Goal: Information Seeking & Learning: Learn about a topic

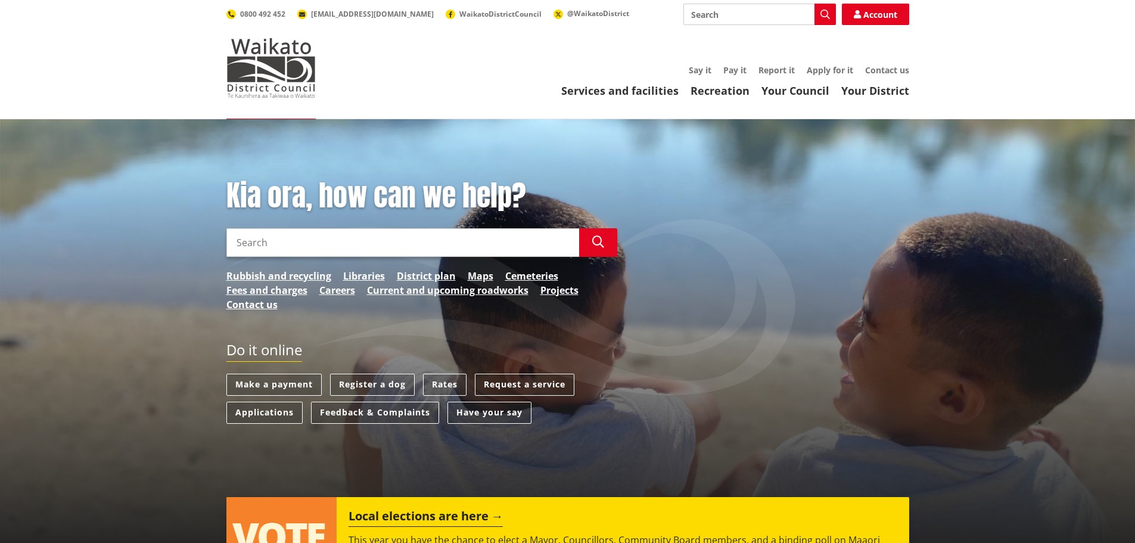
click at [303, 242] on input "Search" at bounding box center [402, 242] width 353 height 29
type input "b"
type input "water bore rules"
click at [590, 244] on button "Search" at bounding box center [598, 242] width 38 height 29
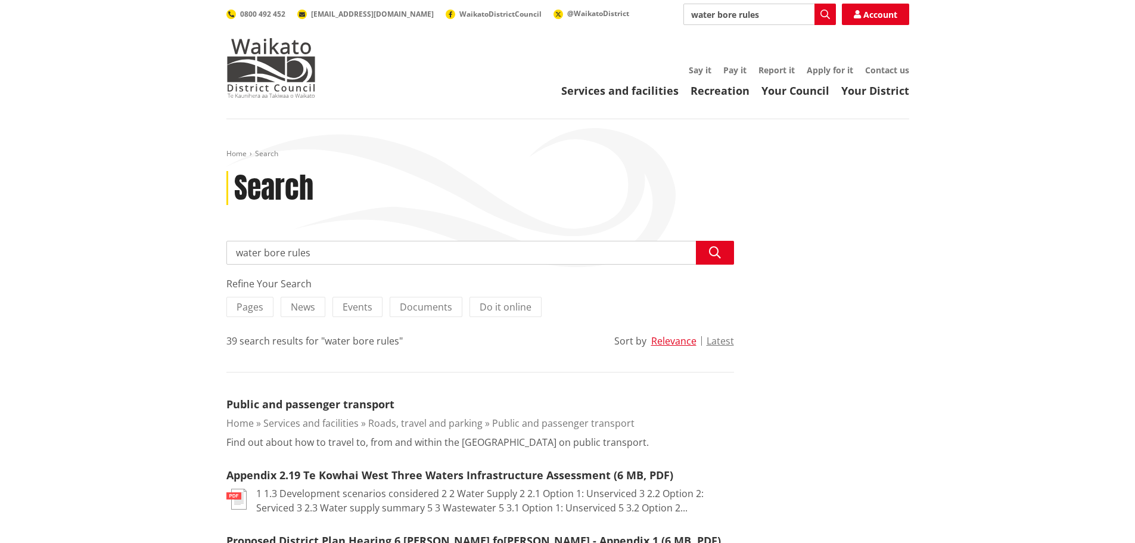
drag, startPoint x: 363, startPoint y: 256, endPoint x: 179, endPoint y: 253, distance: 183.5
type input "bore to boundary"
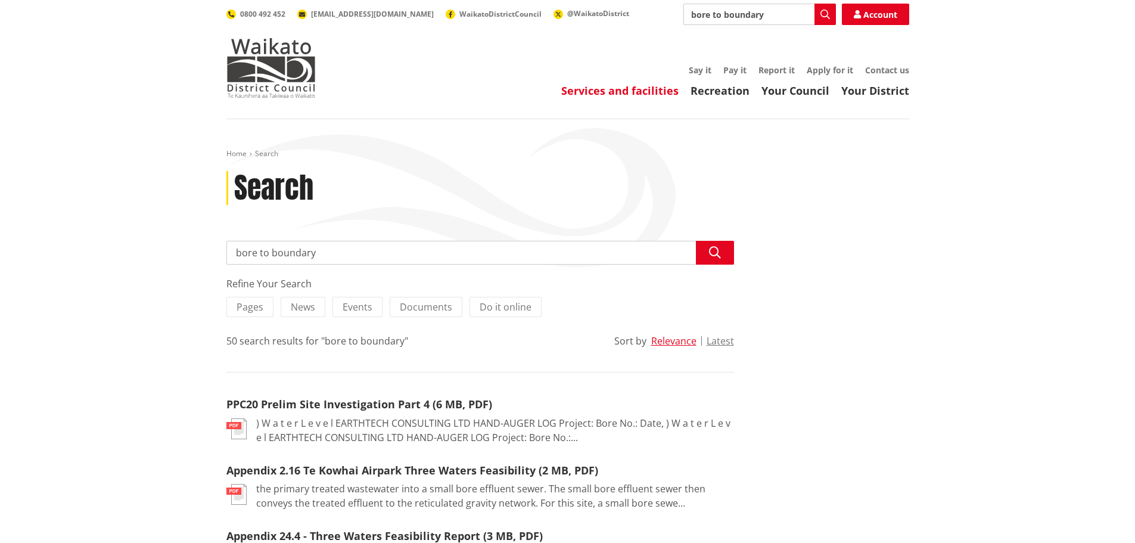
click at [596, 94] on link "Services and facilities" at bounding box center [619, 90] width 117 height 14
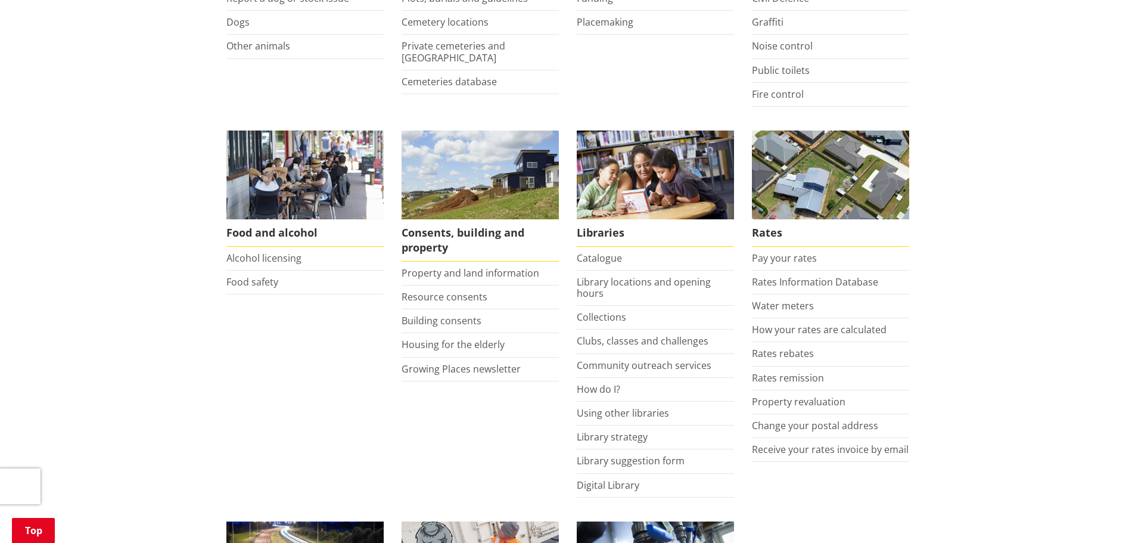
scroll to position [417, 0]
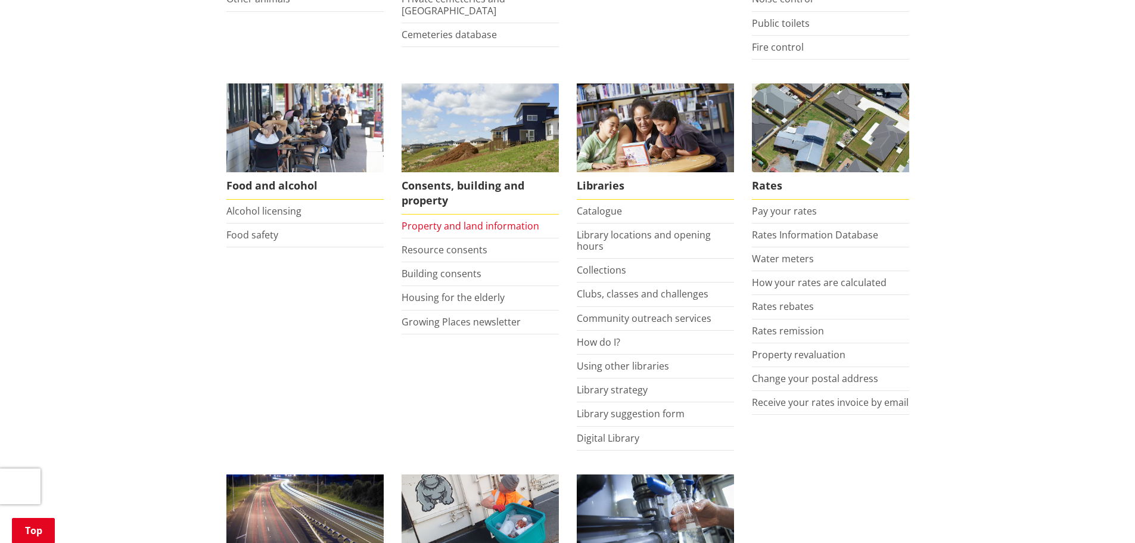
click at [471, 223] on link "Property and land information" at bounding box center [470, 225] width 138 height 13
